Goal: Task Accomplishment & Management: Complete application form

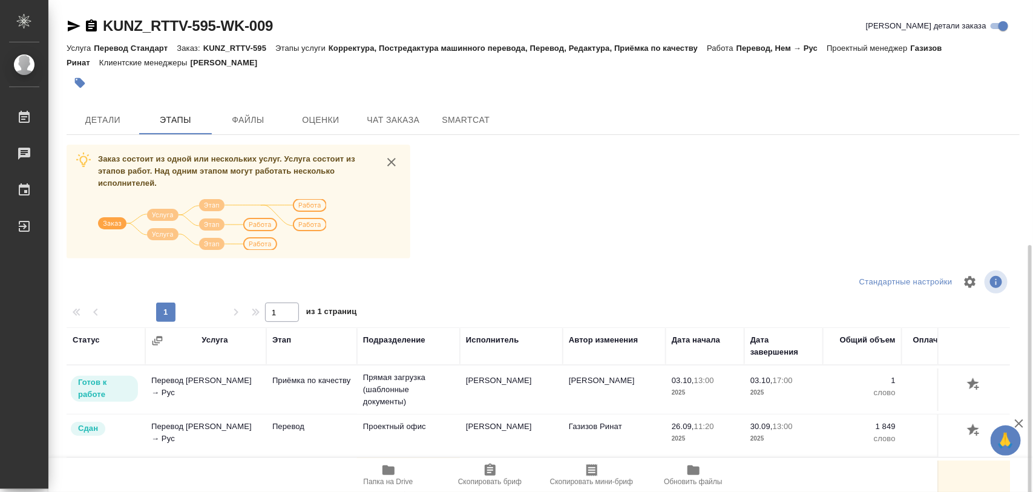
scroll to position [137, 0]
click at [106, 121] on span "Детали" at bounding box center [103, 120] width 58 height 15
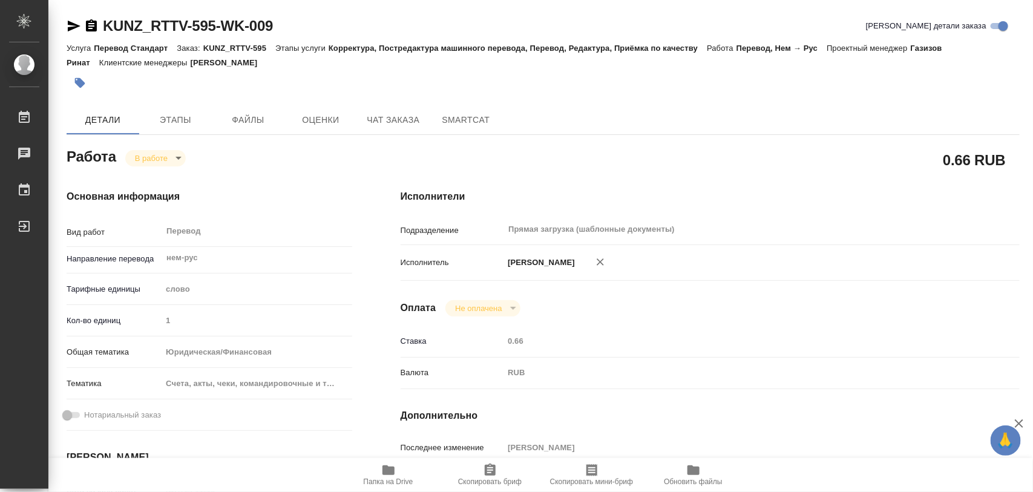
type textarea "x"
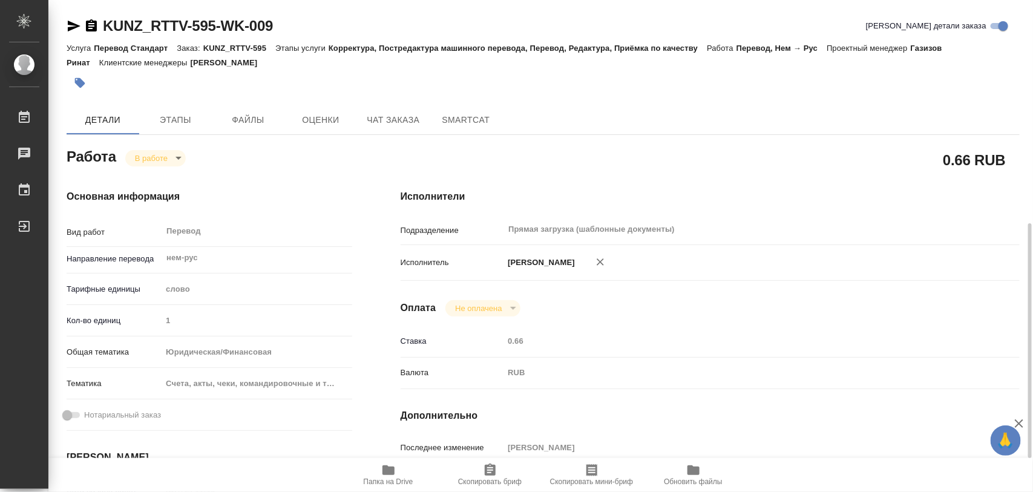
scroll to position [151, 0]
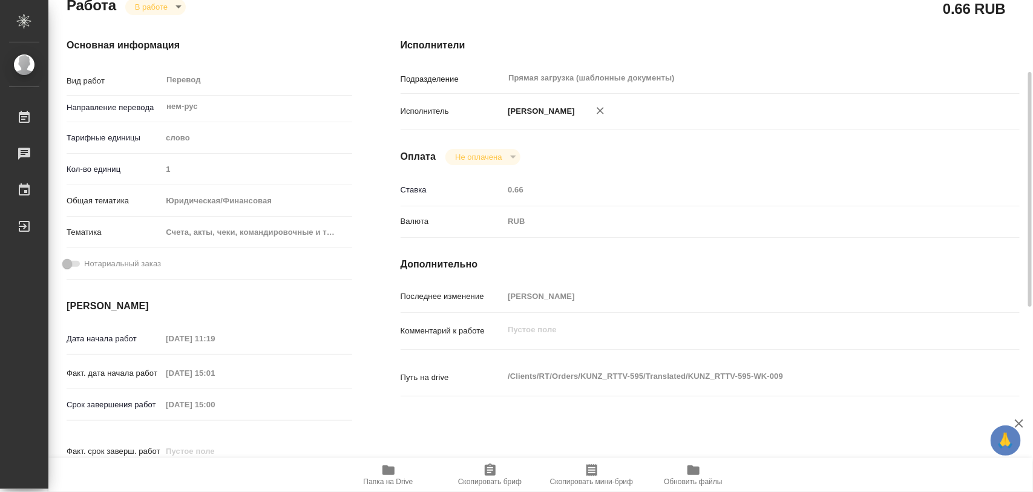
type textarea "x"
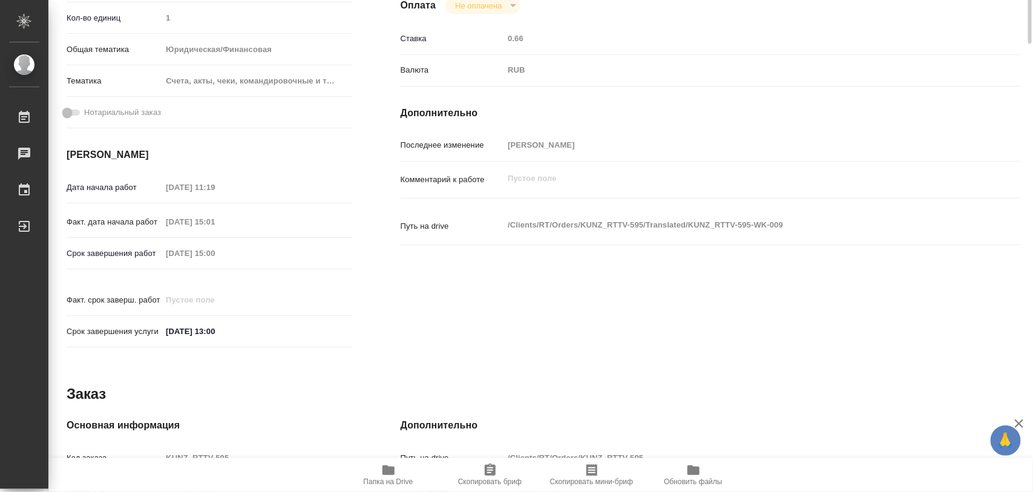
scroll to position [0, 0]
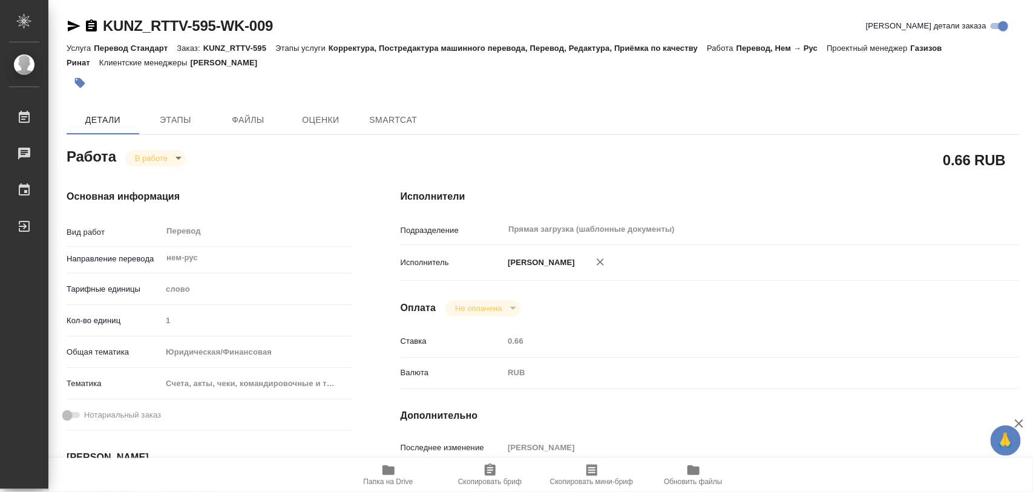
type textarea "x"
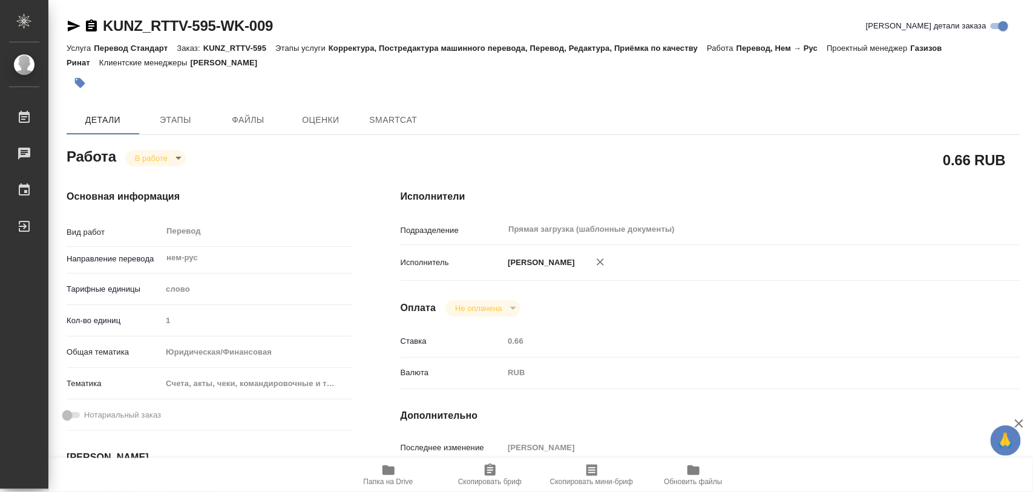
type textarea "x"
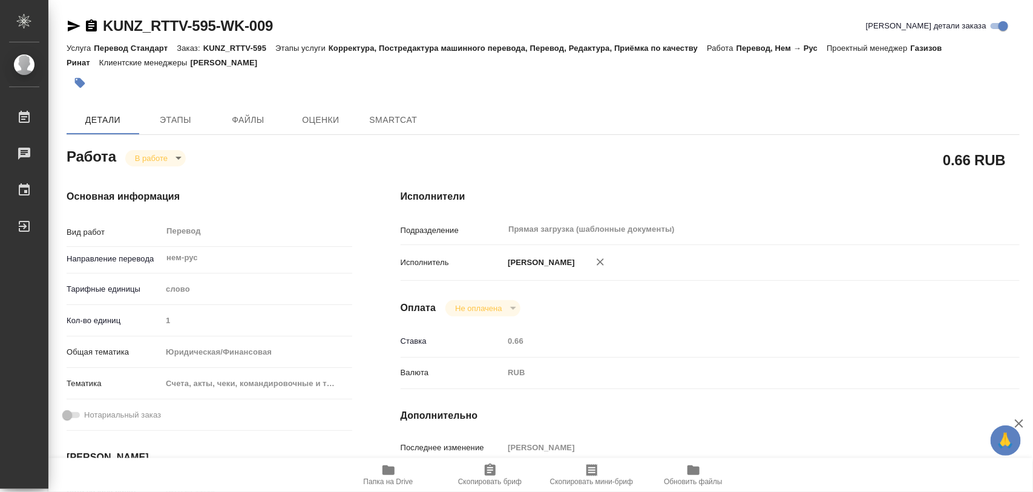
scroll to position [227, 0]
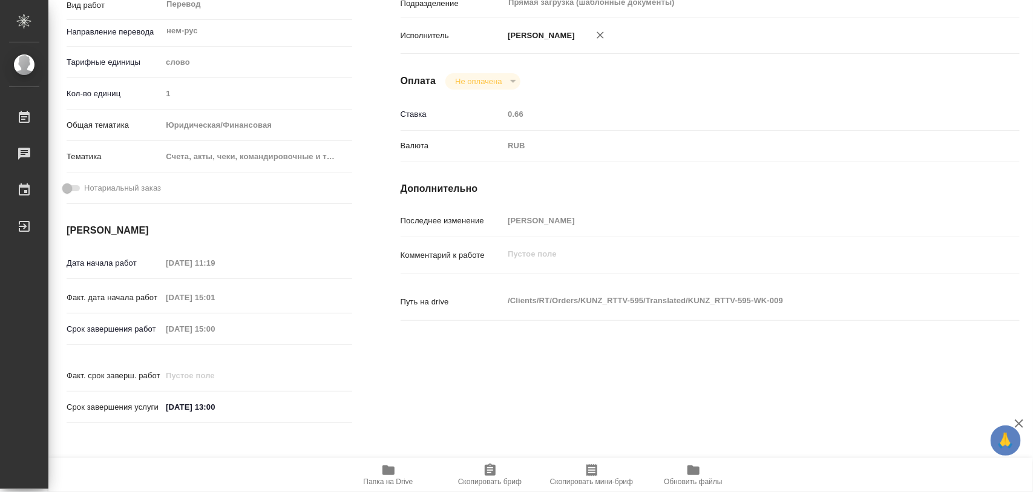
type textarea "x"
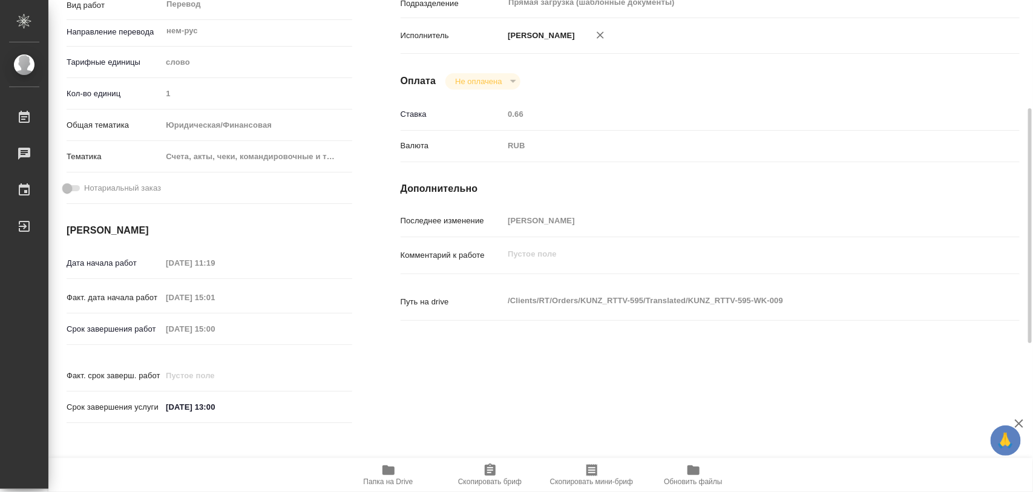
type textarea "x"
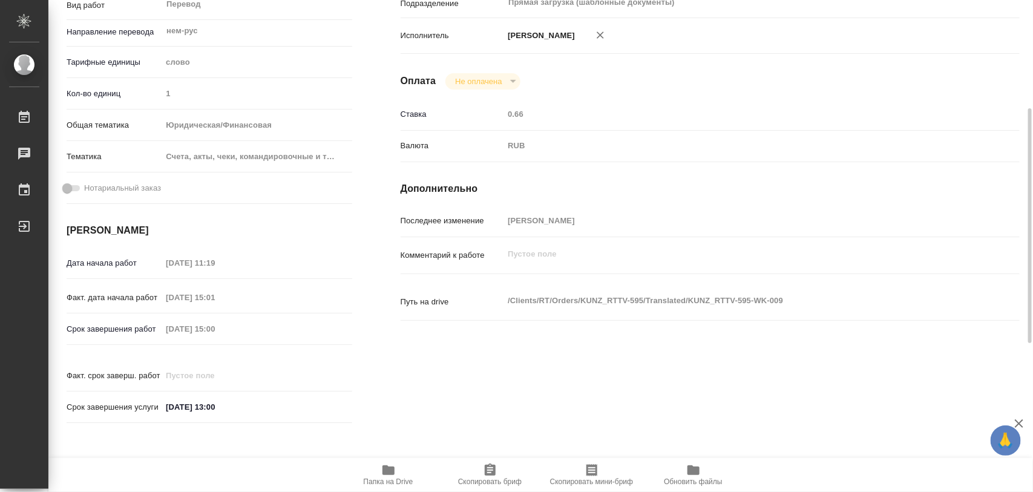
type textarea "x"
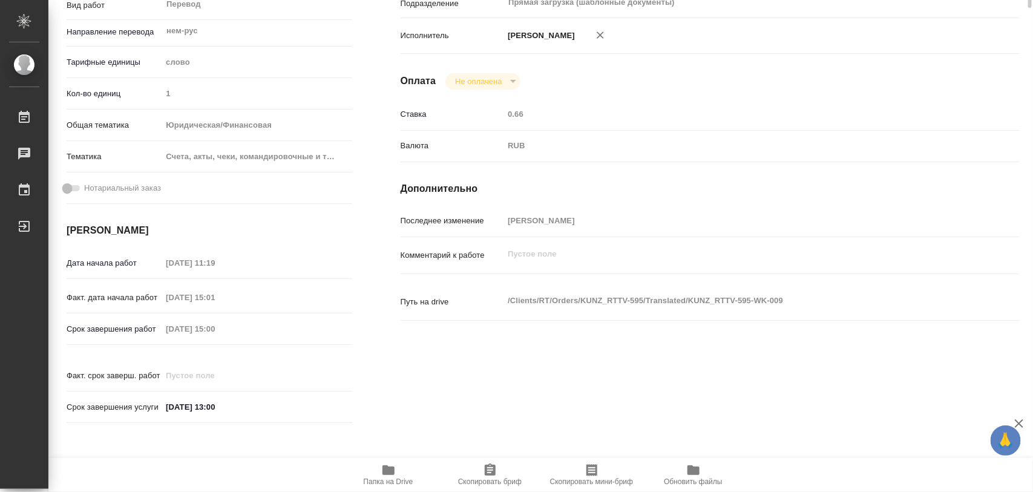
scroll to position [0, 0]
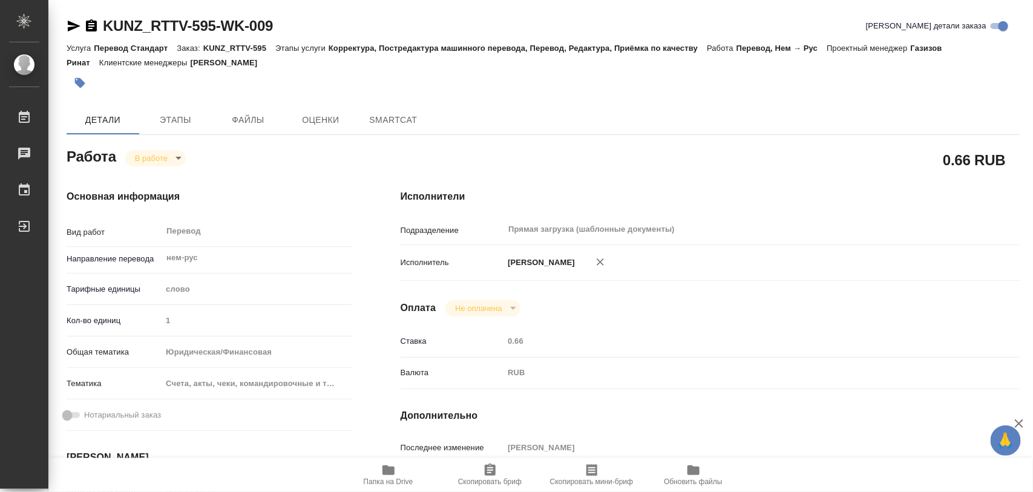
type textarea "x"
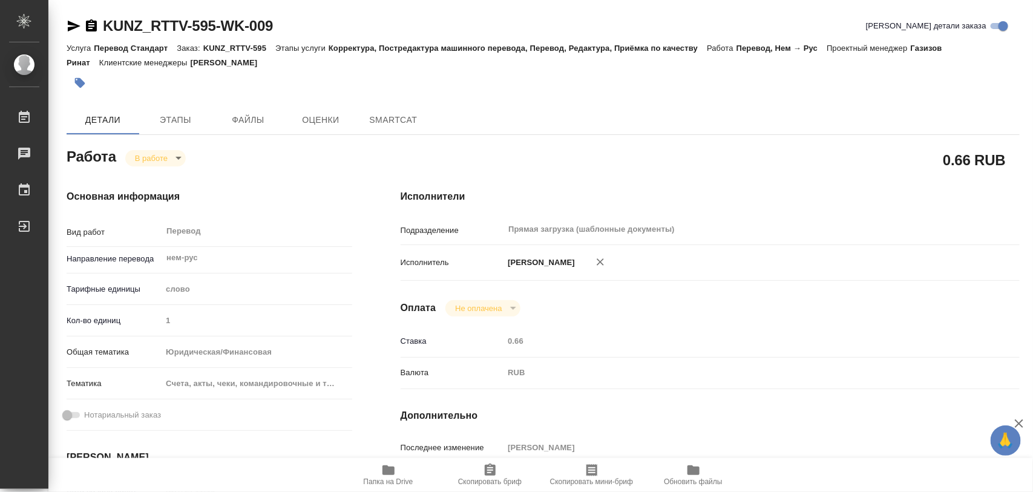
type textarea "x"
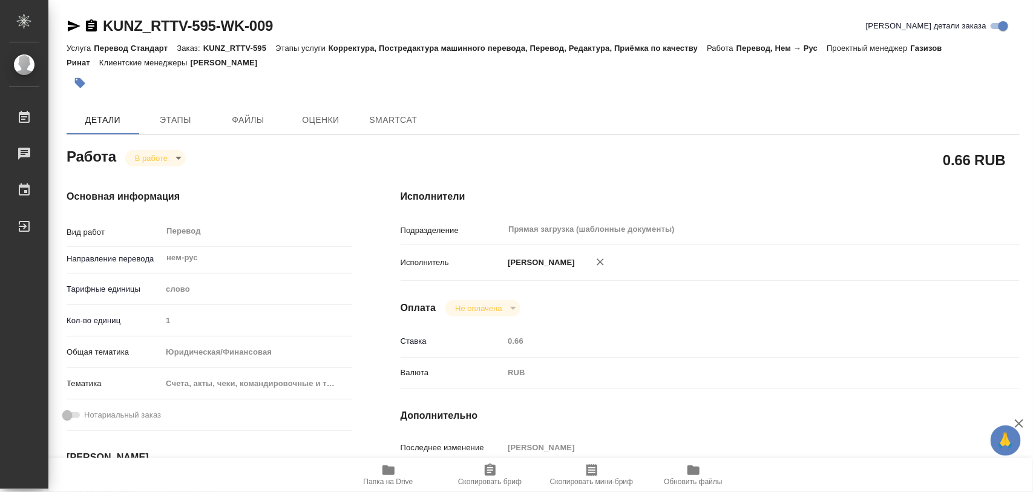
type textarea "x"
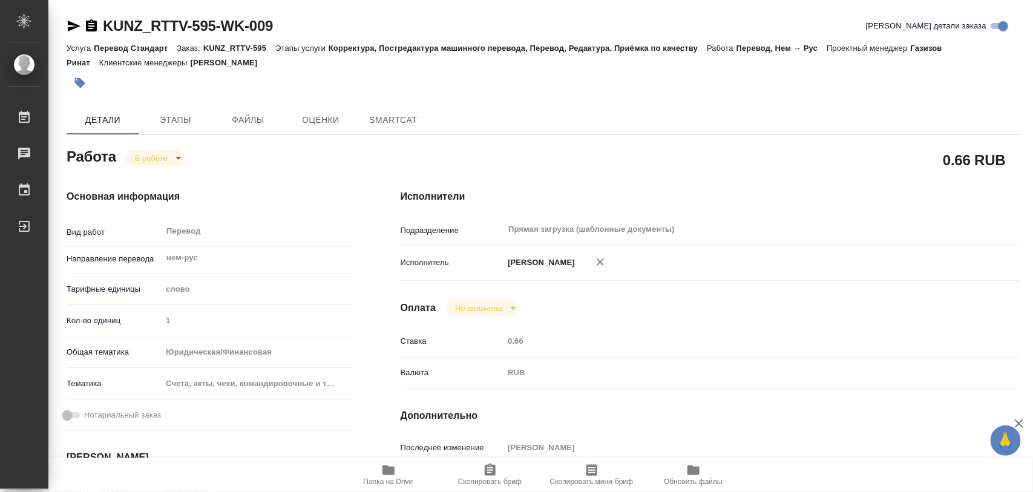
type textarea "x"
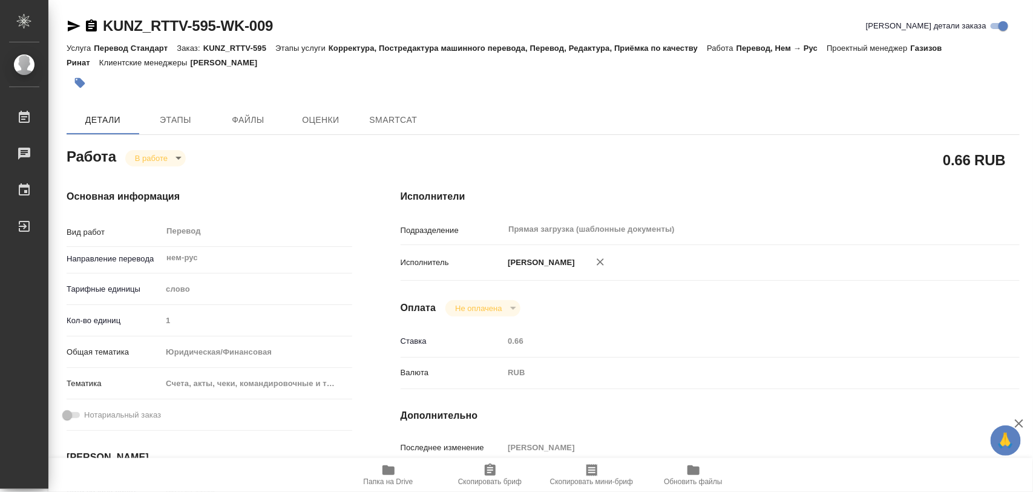
scroll to position [151, 0]
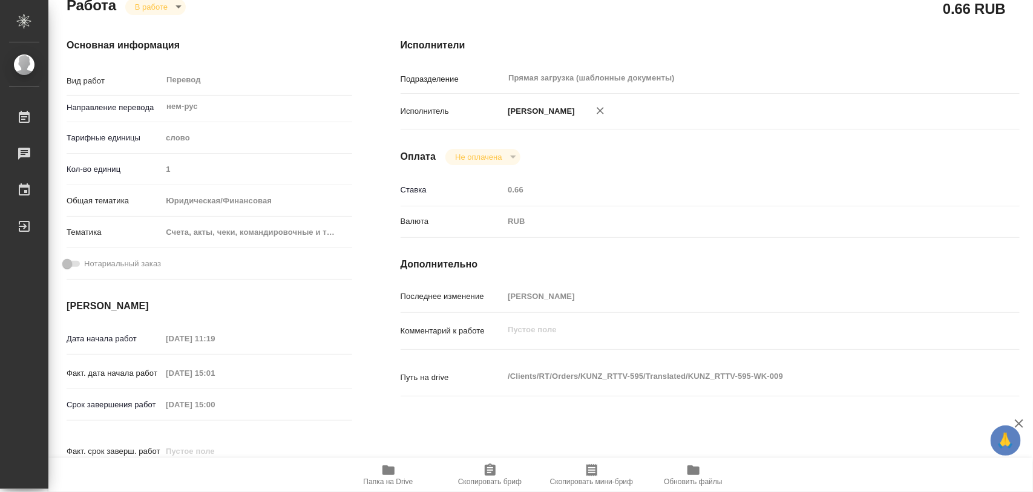
type textarea "x"
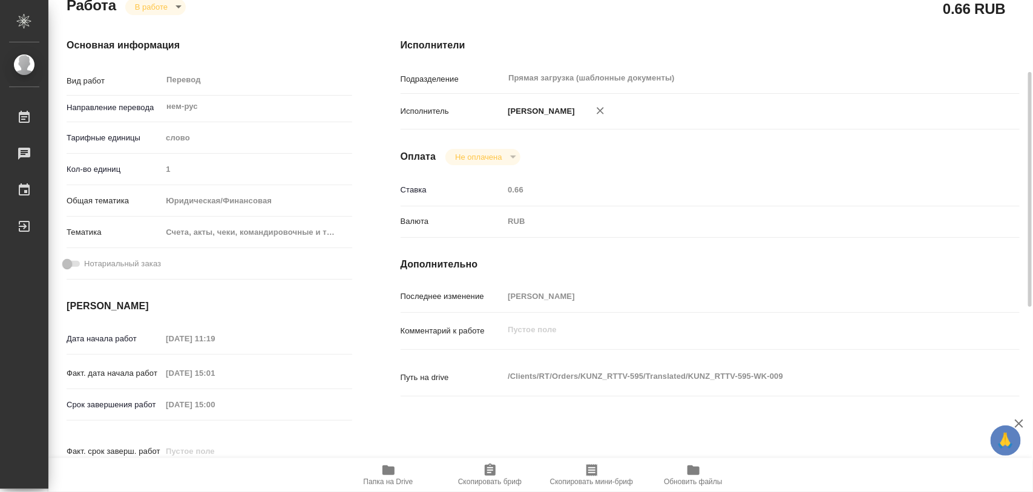
type textarea "x"
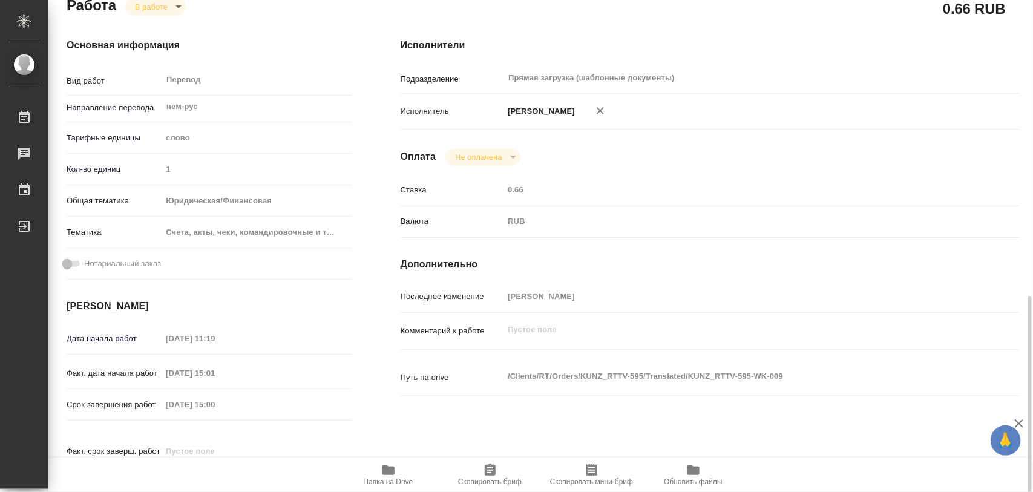
type textarea "x"
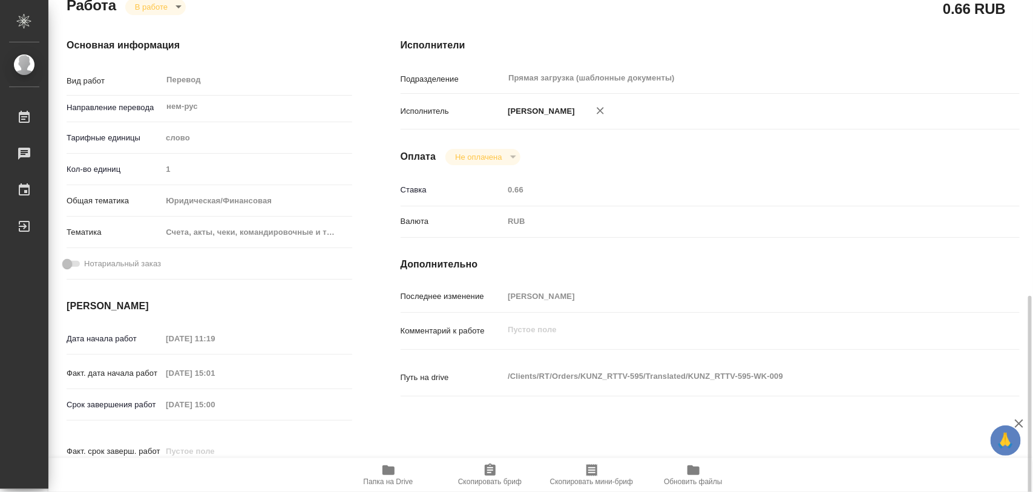
scroll to position [303, 0]
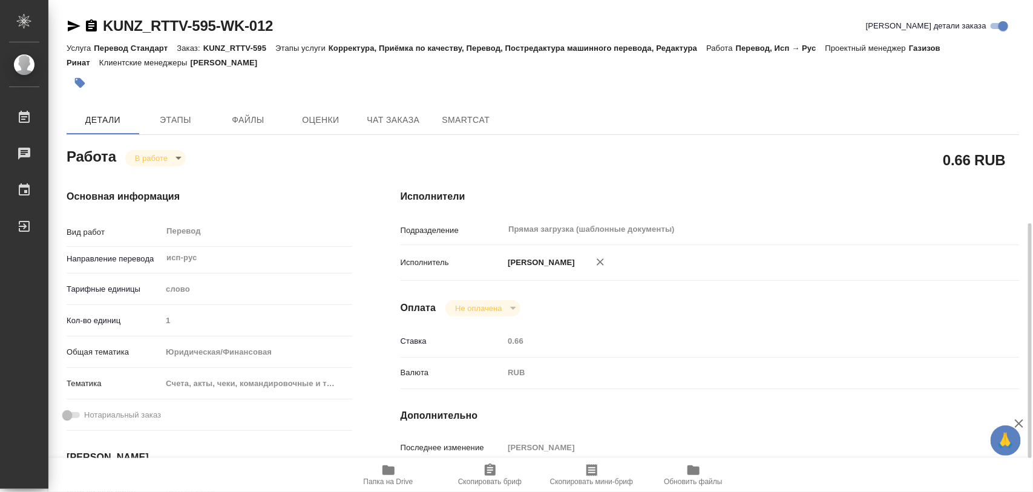
scroll to position [227, 0]
type textarea "x"
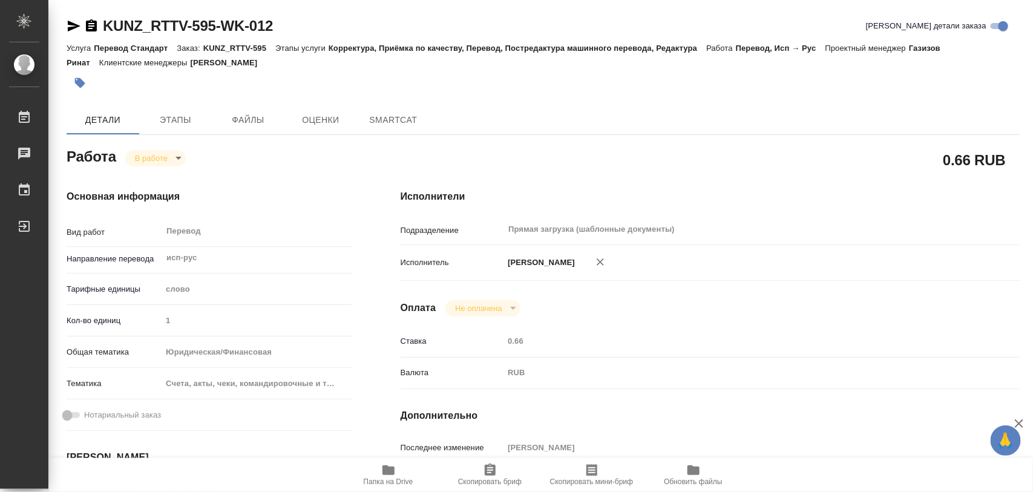
type textarea "x"
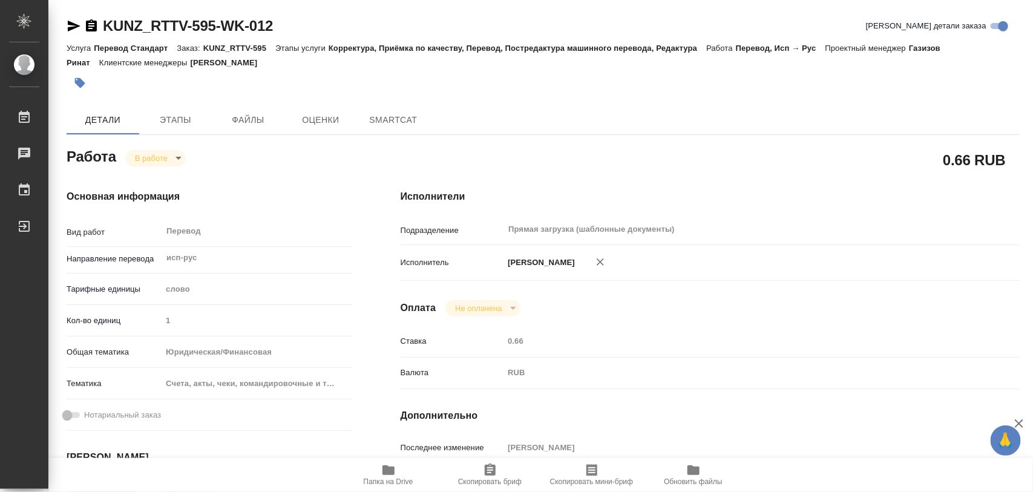
type textarea "x"
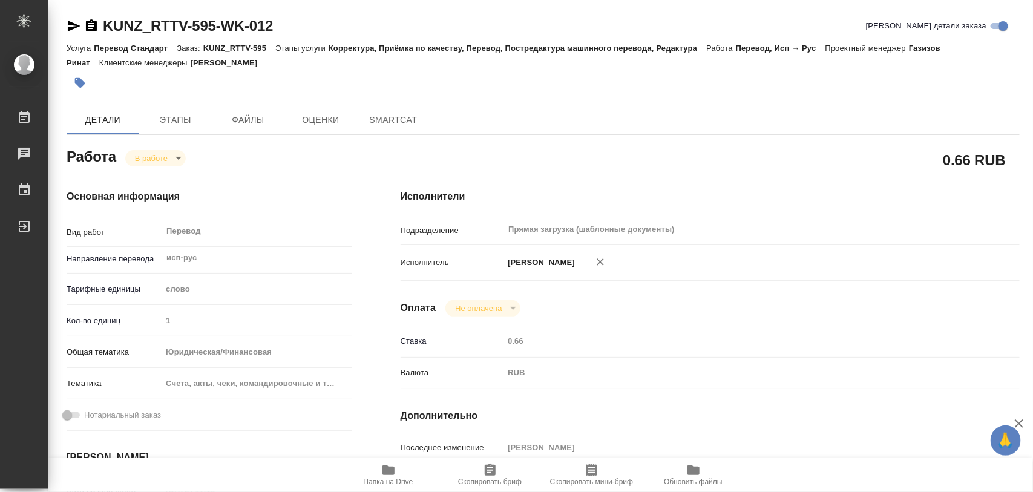
type textarea "x"
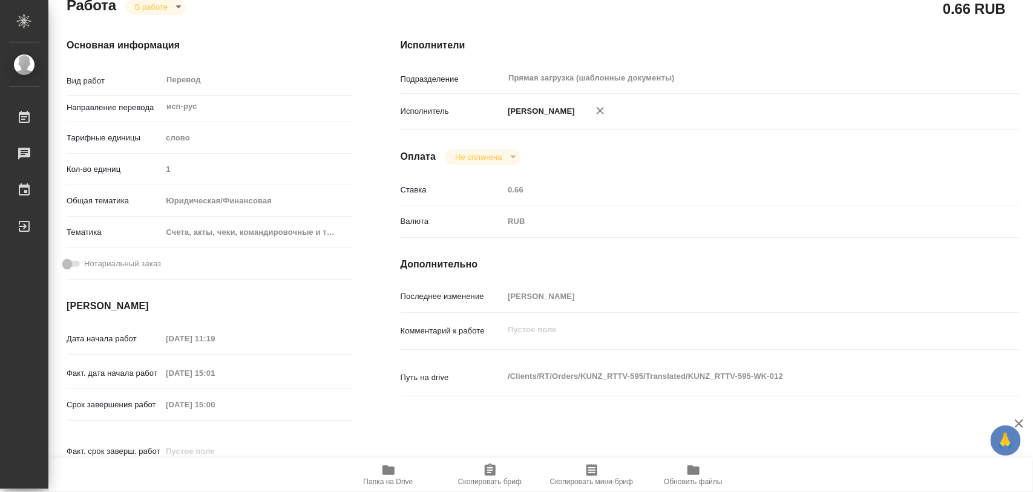
type textarea "x"
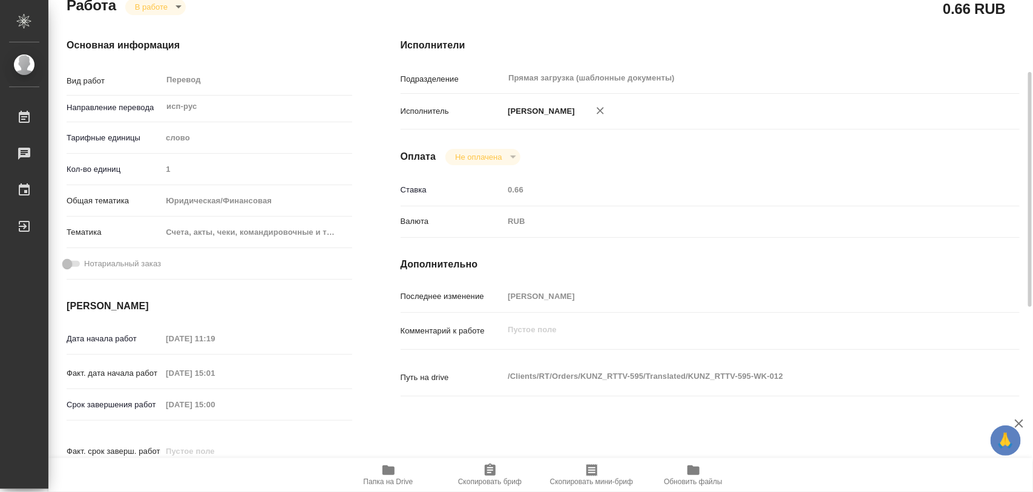
type textarea "x"
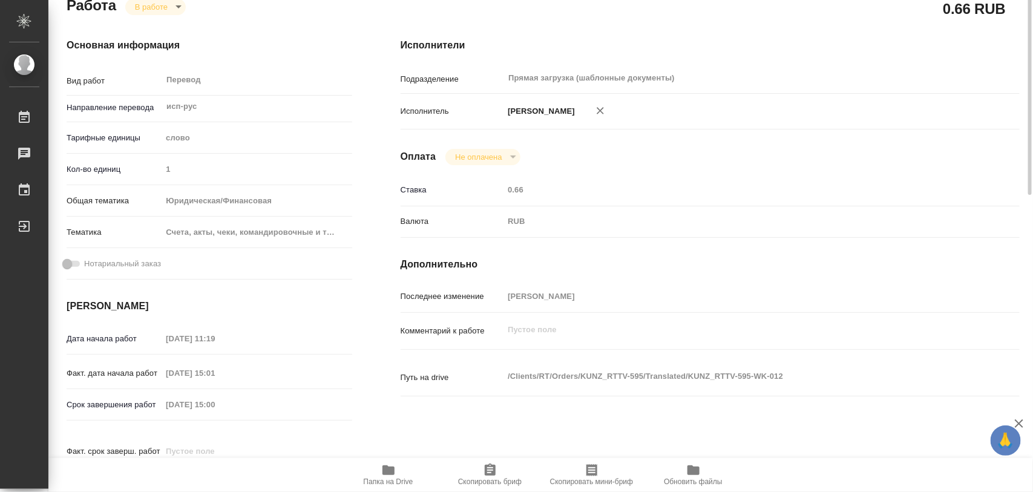
scroll to position [0, 0]
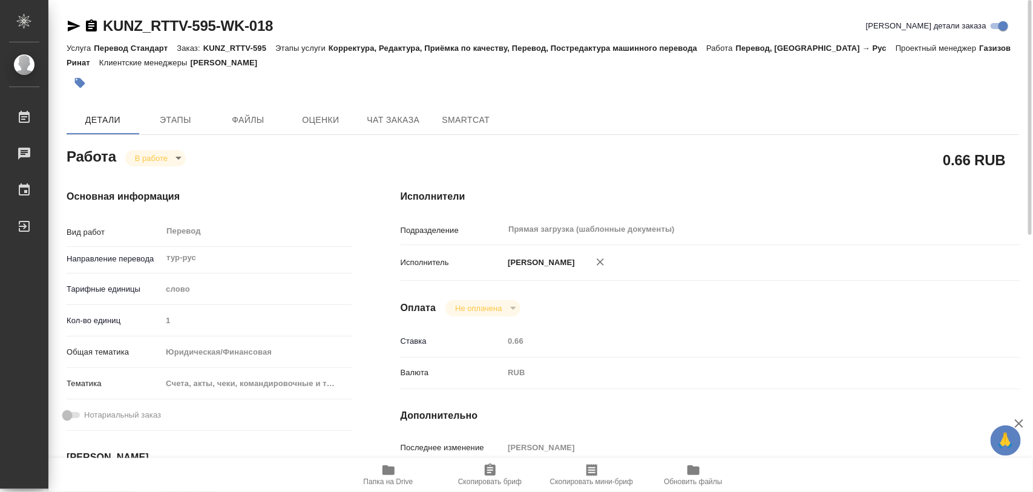
scroll to position [227, 0]
type textarea "x"
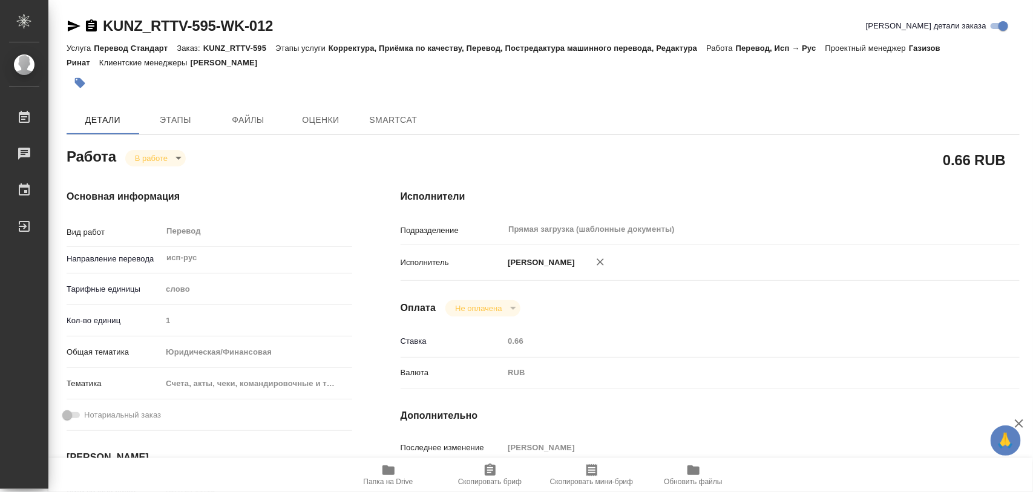
type textarea "x"
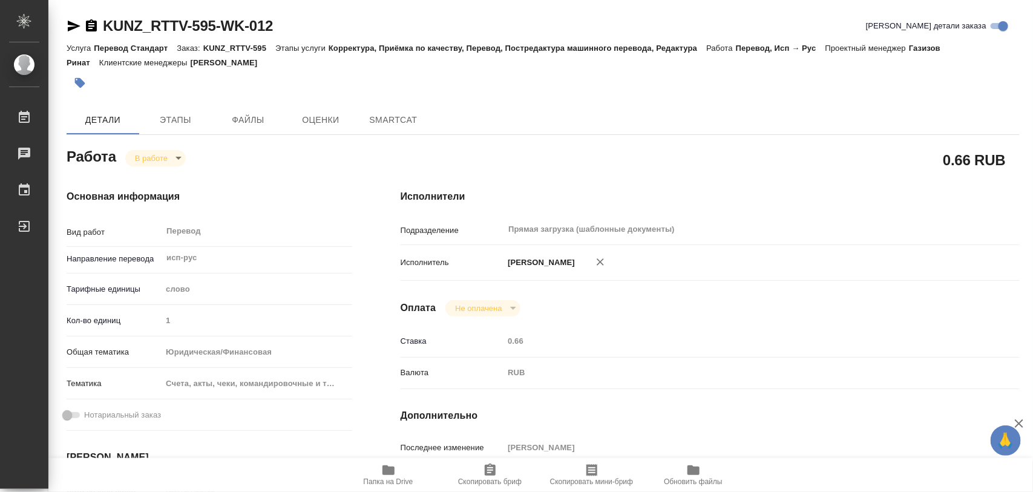
type textarea "x"
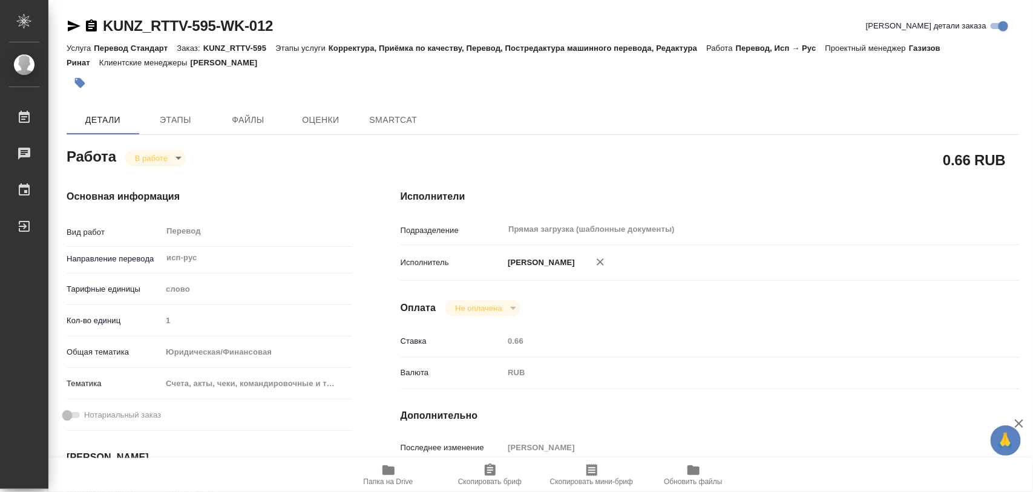
type textarea "x"
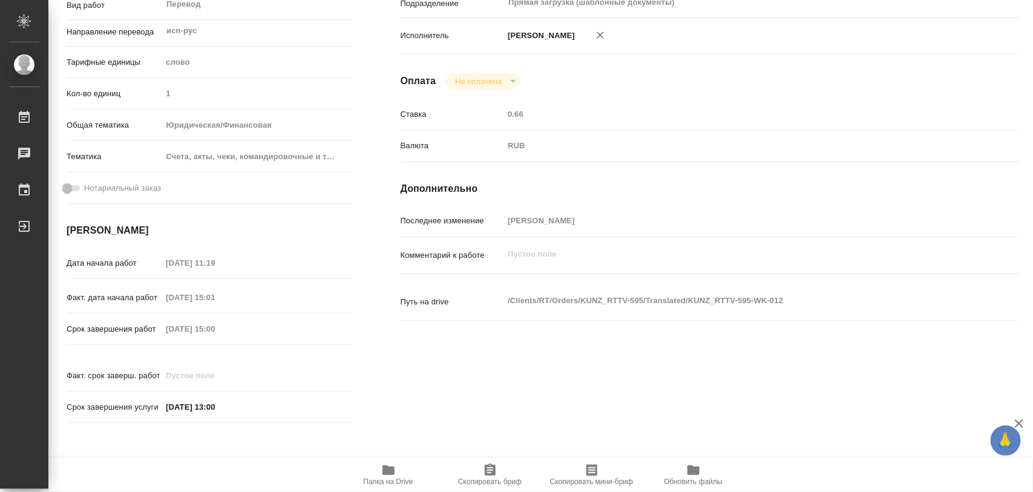
type textarea "x"
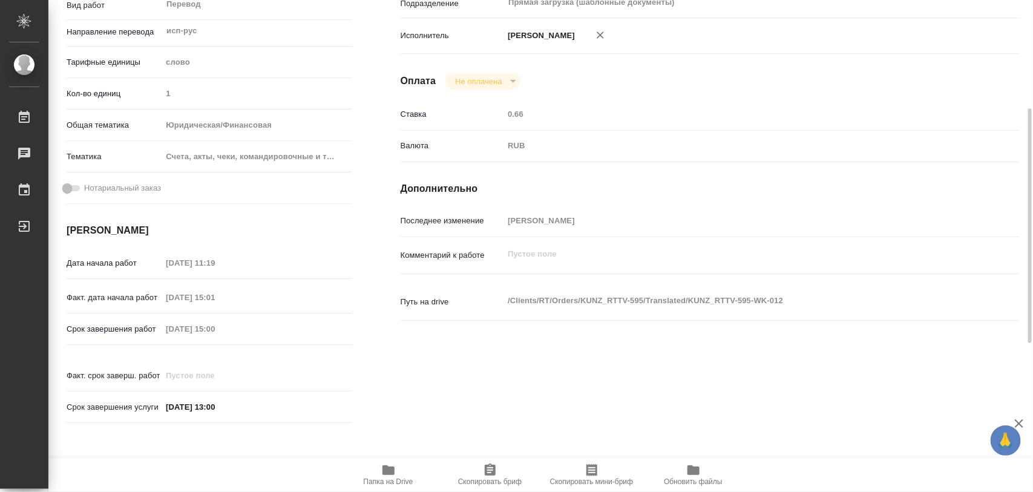
type textarea "x"
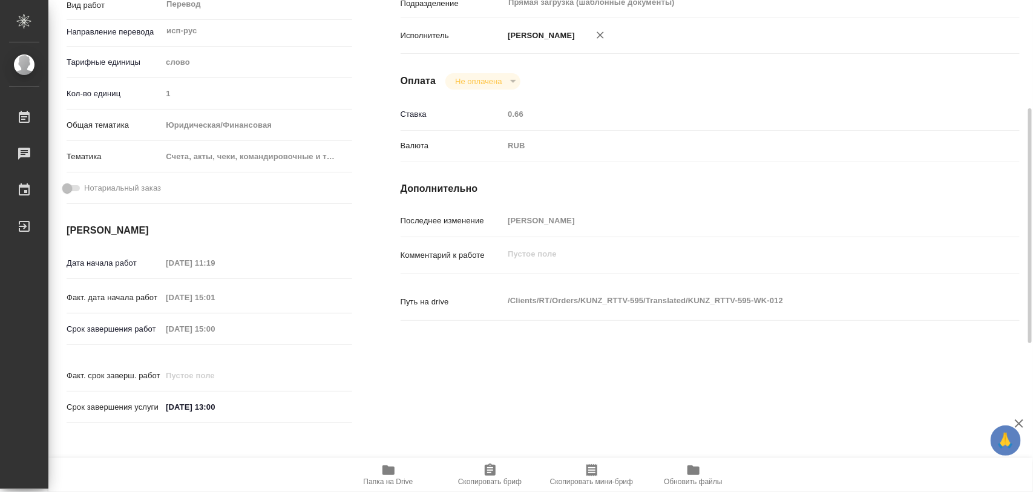
type textarea "x"
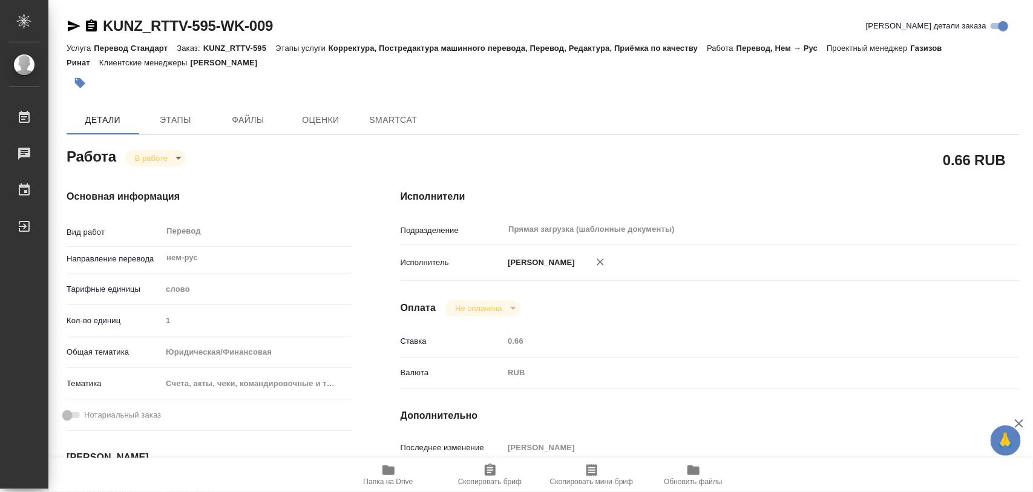
type textarea "x"
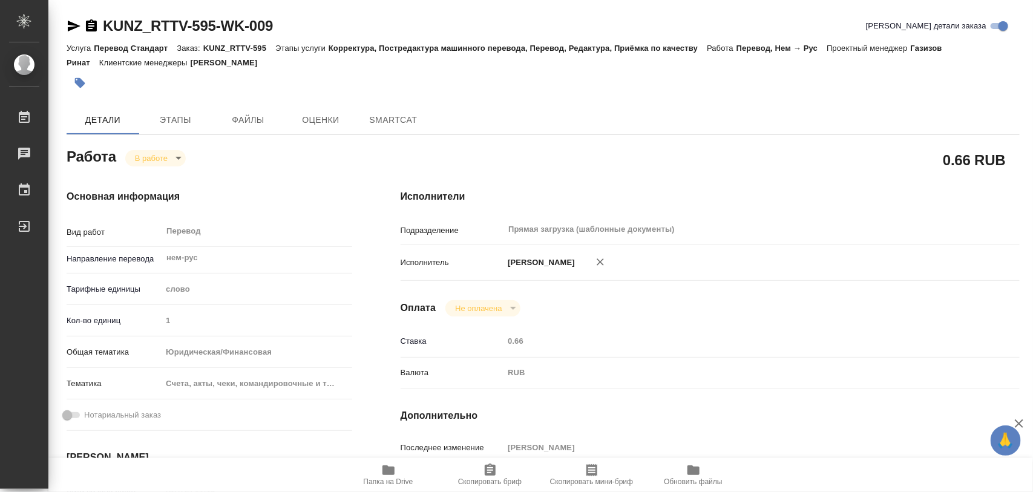
type textarea "x"
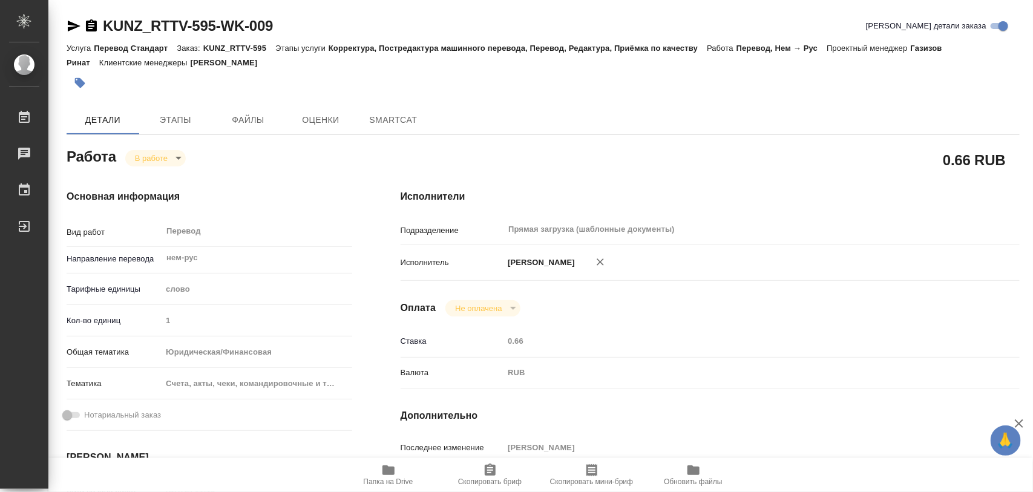
type textarea "x"
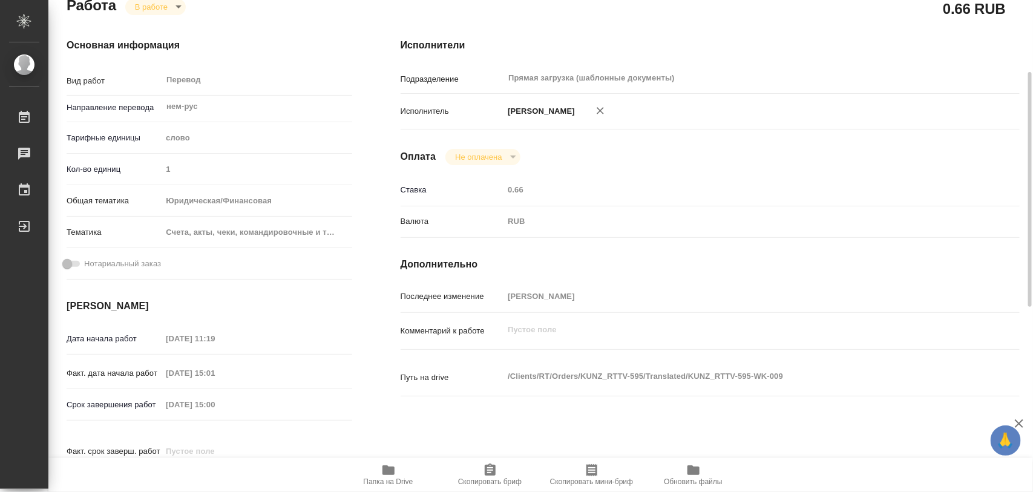
type textarea "x"
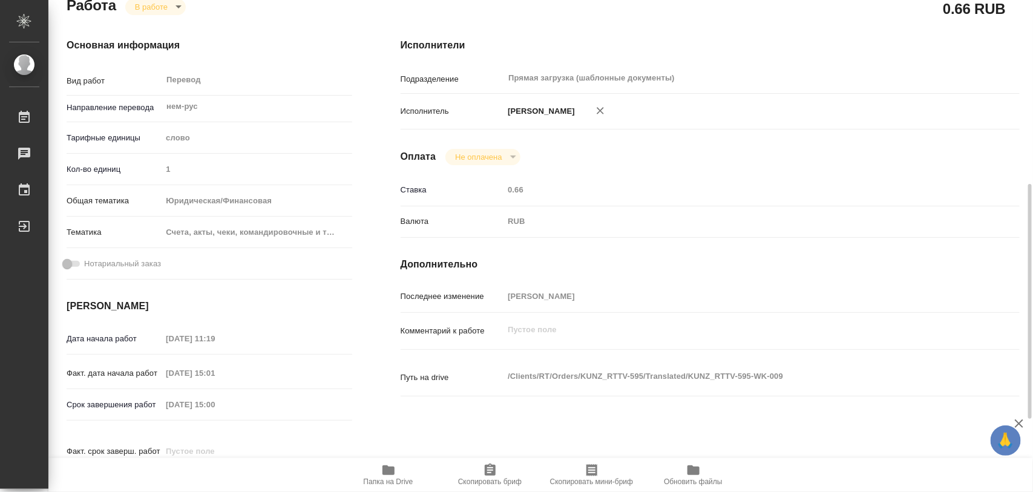
scroll to position [303, 0]
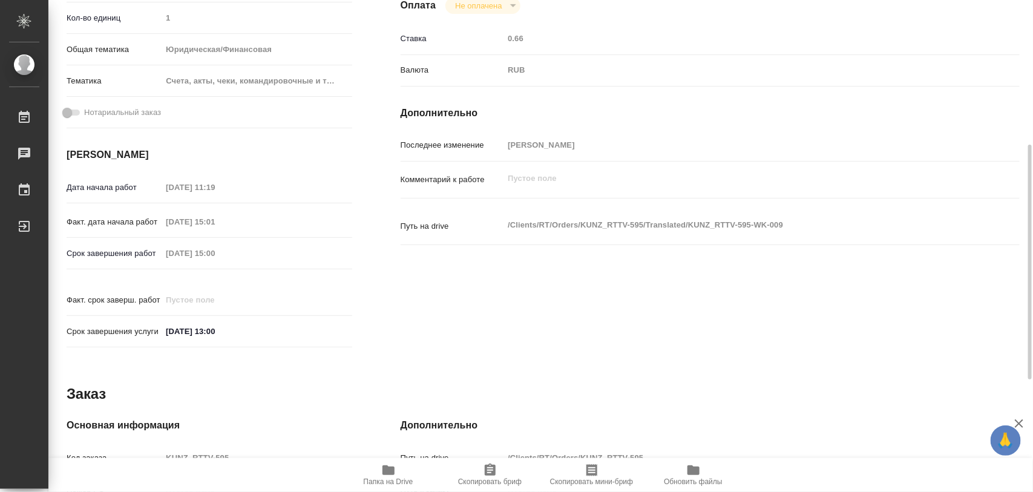
type textarea "x"
